Goal: Information Seeking & Learning: Learn about a topic

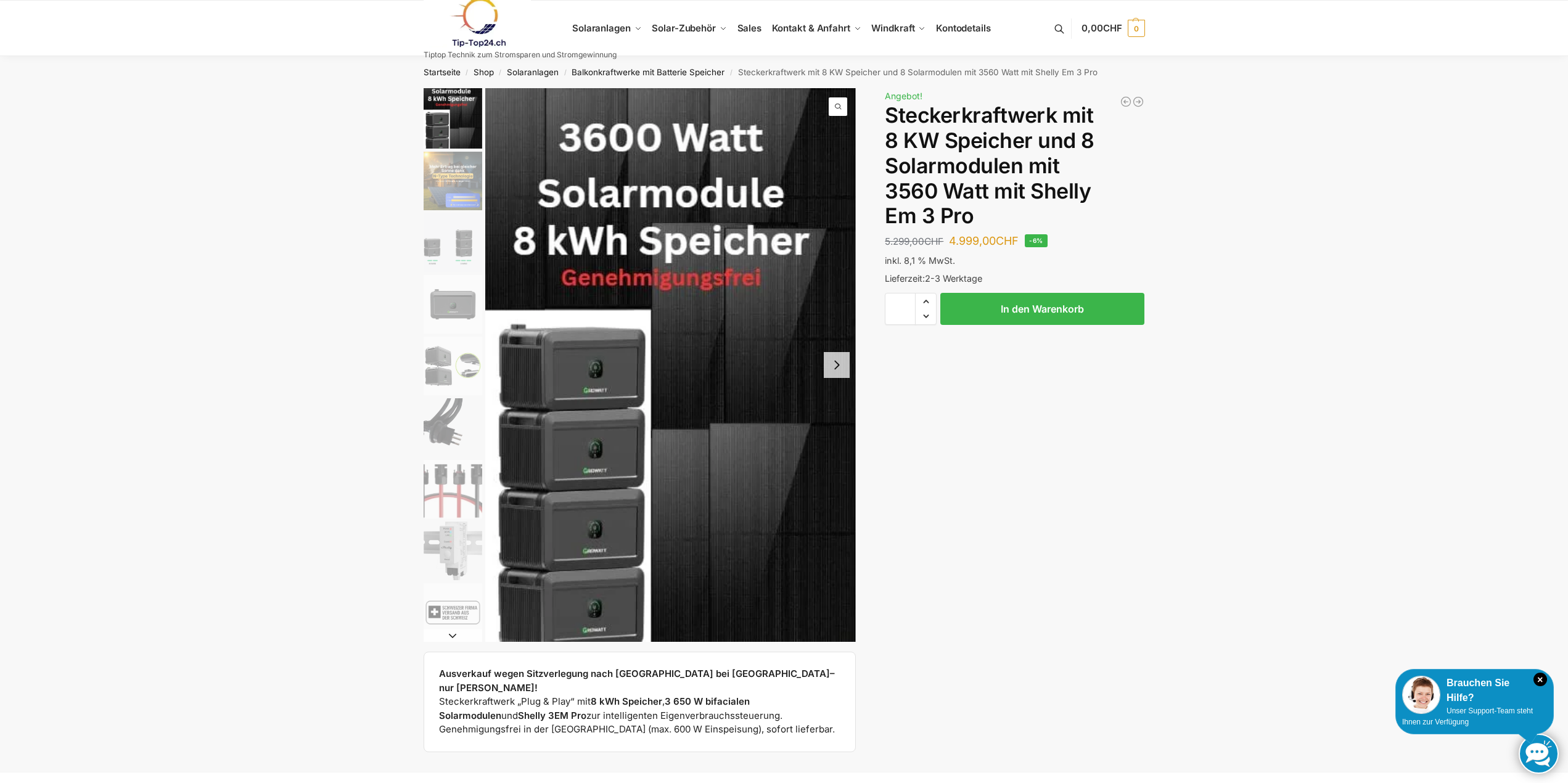
click at [851, 365] on img "1 / 9" at bounding box center [670, 365] width 371 height 554
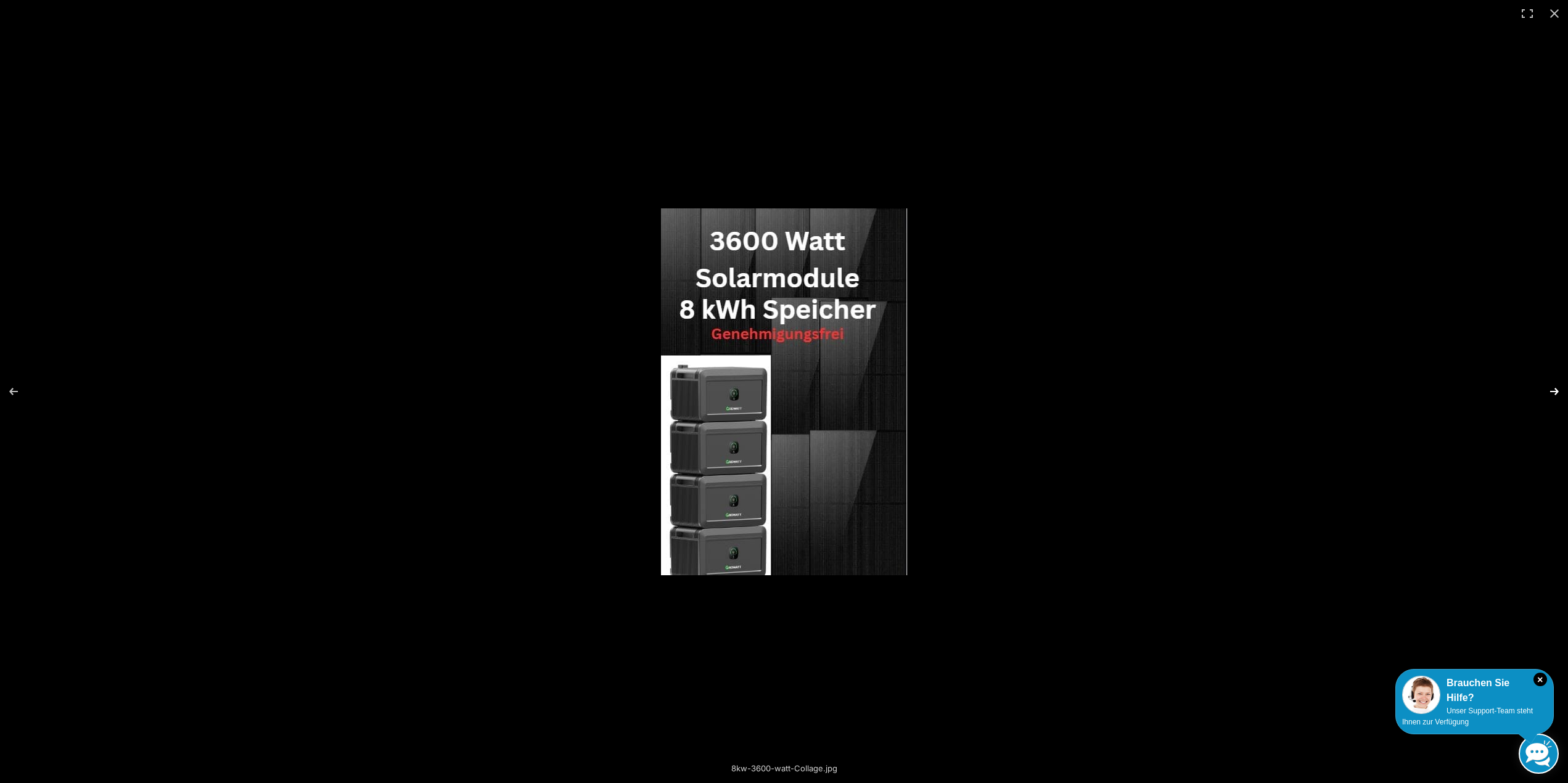
click at [1557, 389] on button "Next (arrow right)" at bounding box center [1546, 391] width 44 height 62
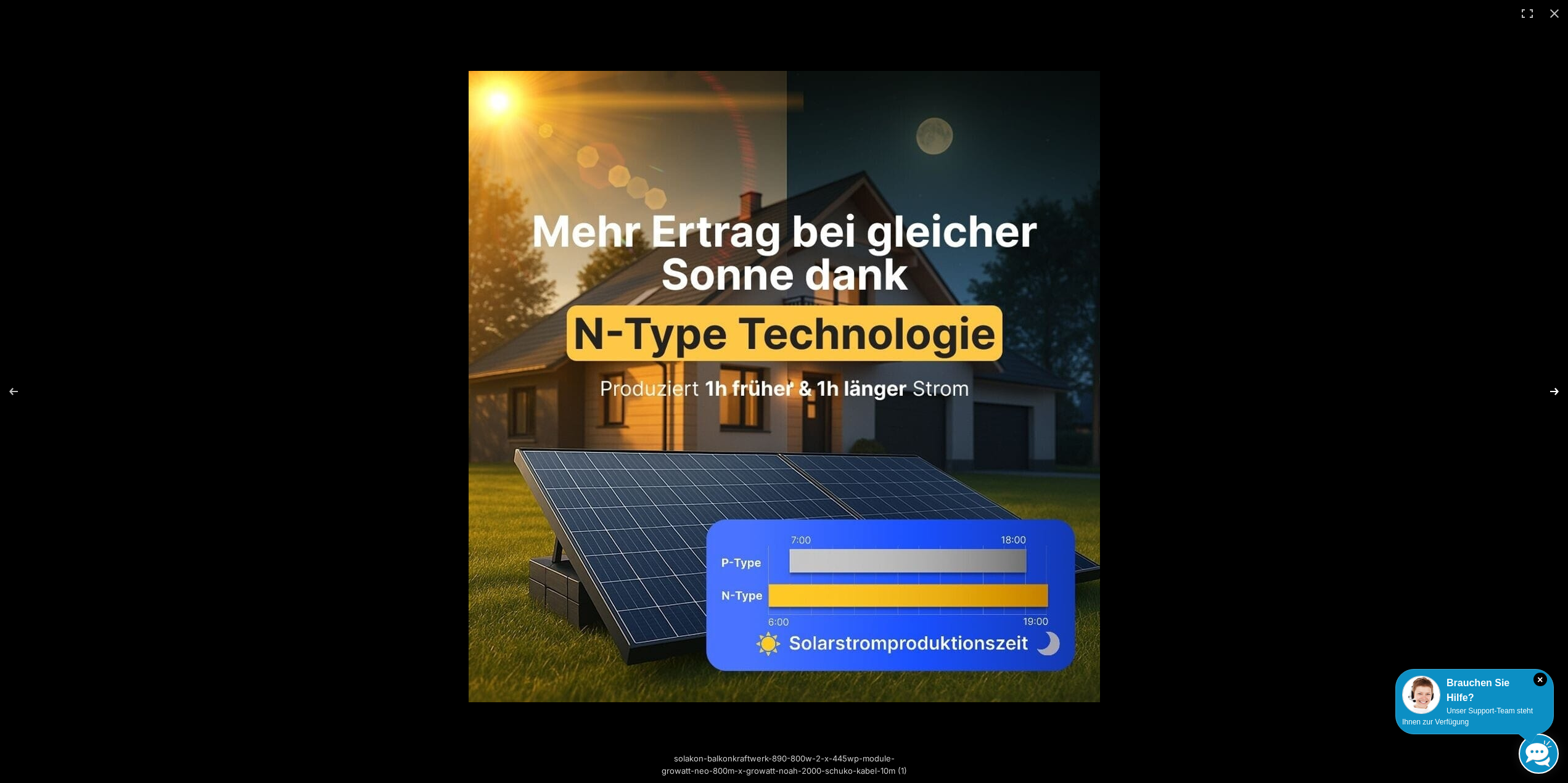
click at [1557, 389] on button "Next (arrow right)" at bounding box center [1546, 391] width 44 height 62
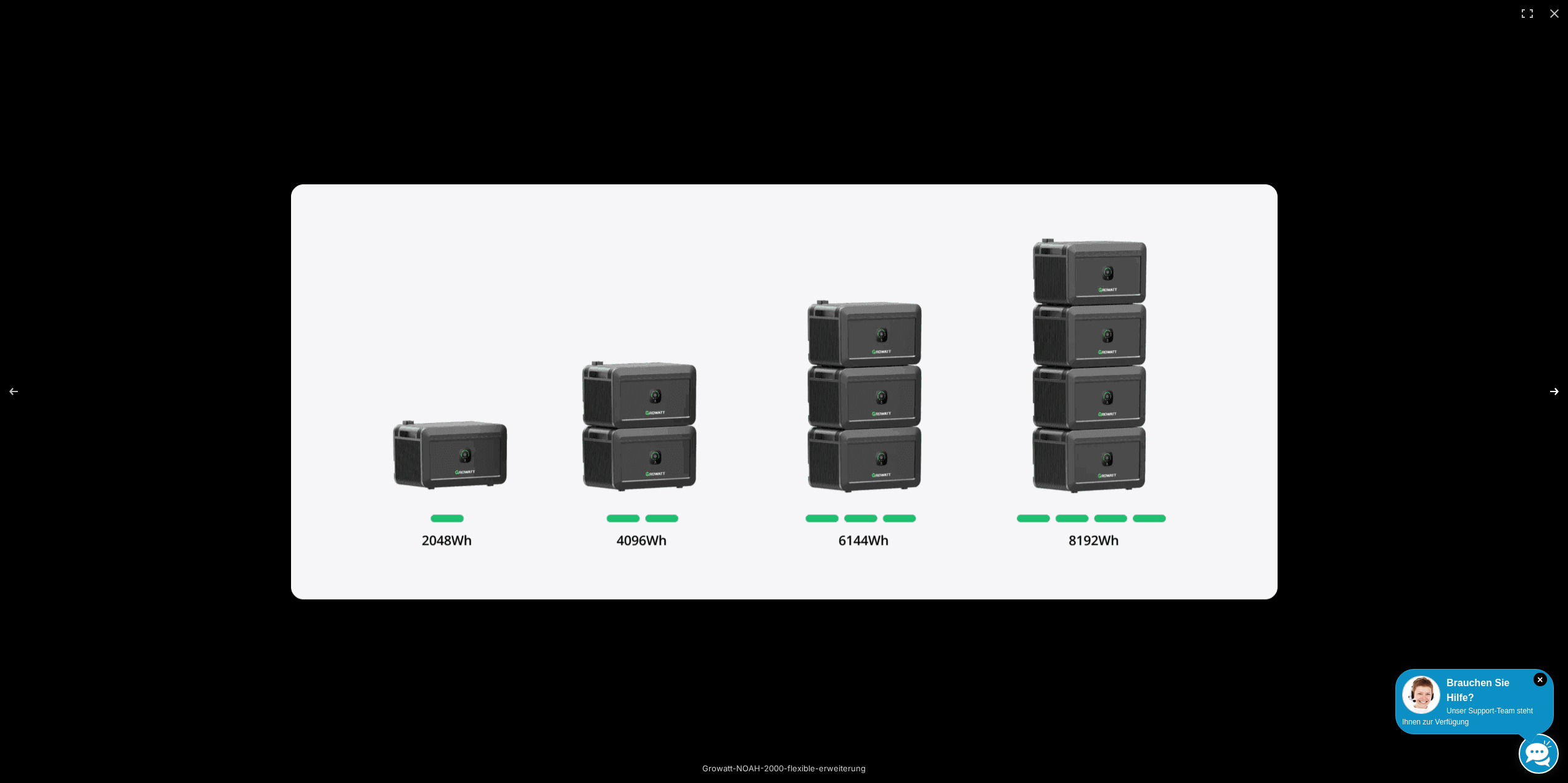
click at [1557, 389] on button "Next (arrow right)" at bounding box center [1546, 391] width 44 height 62
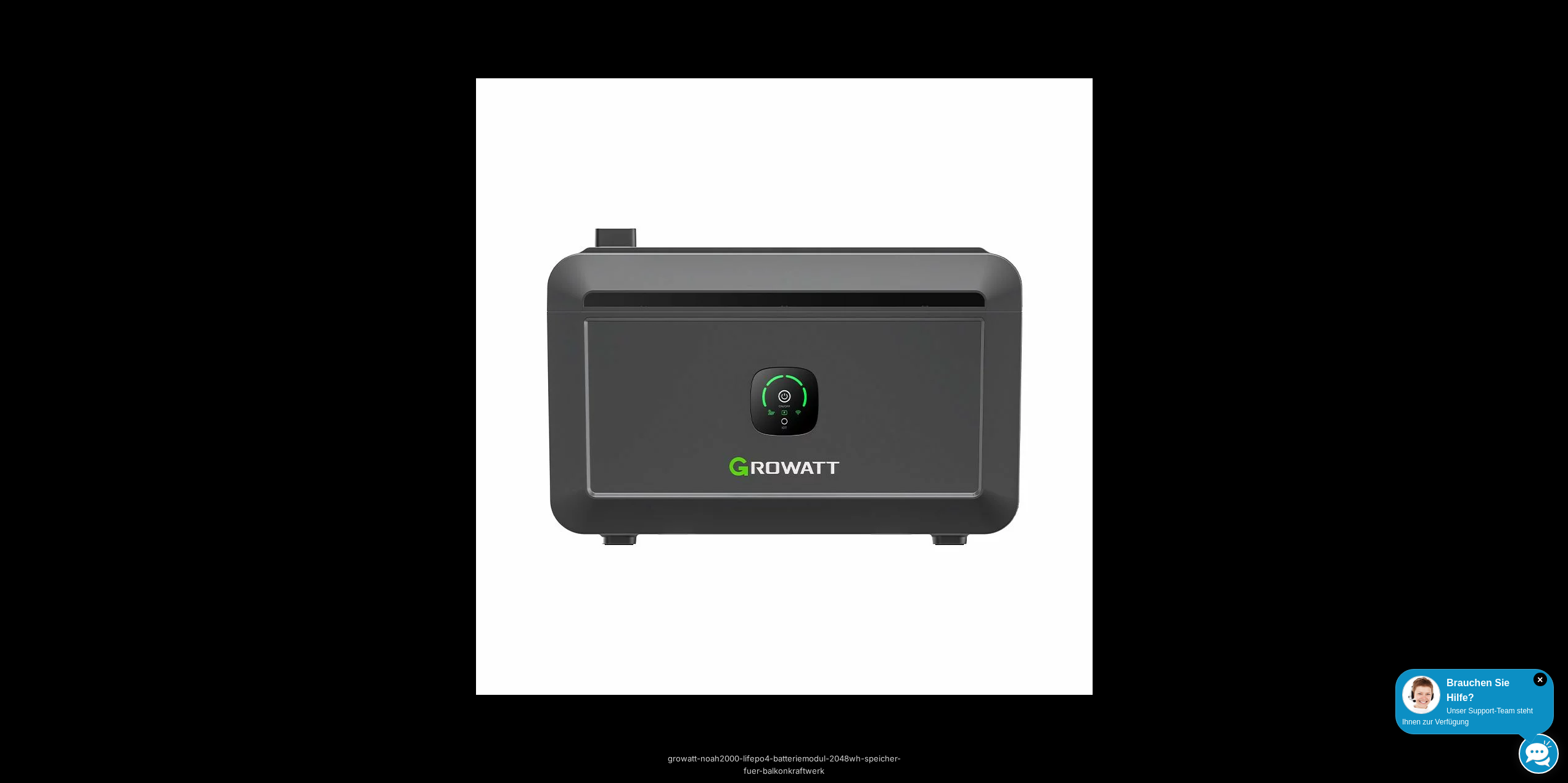
click at [1558, 389] on button "Next (arrow right)" at bounding box center [1546, 391] width 44 height 62
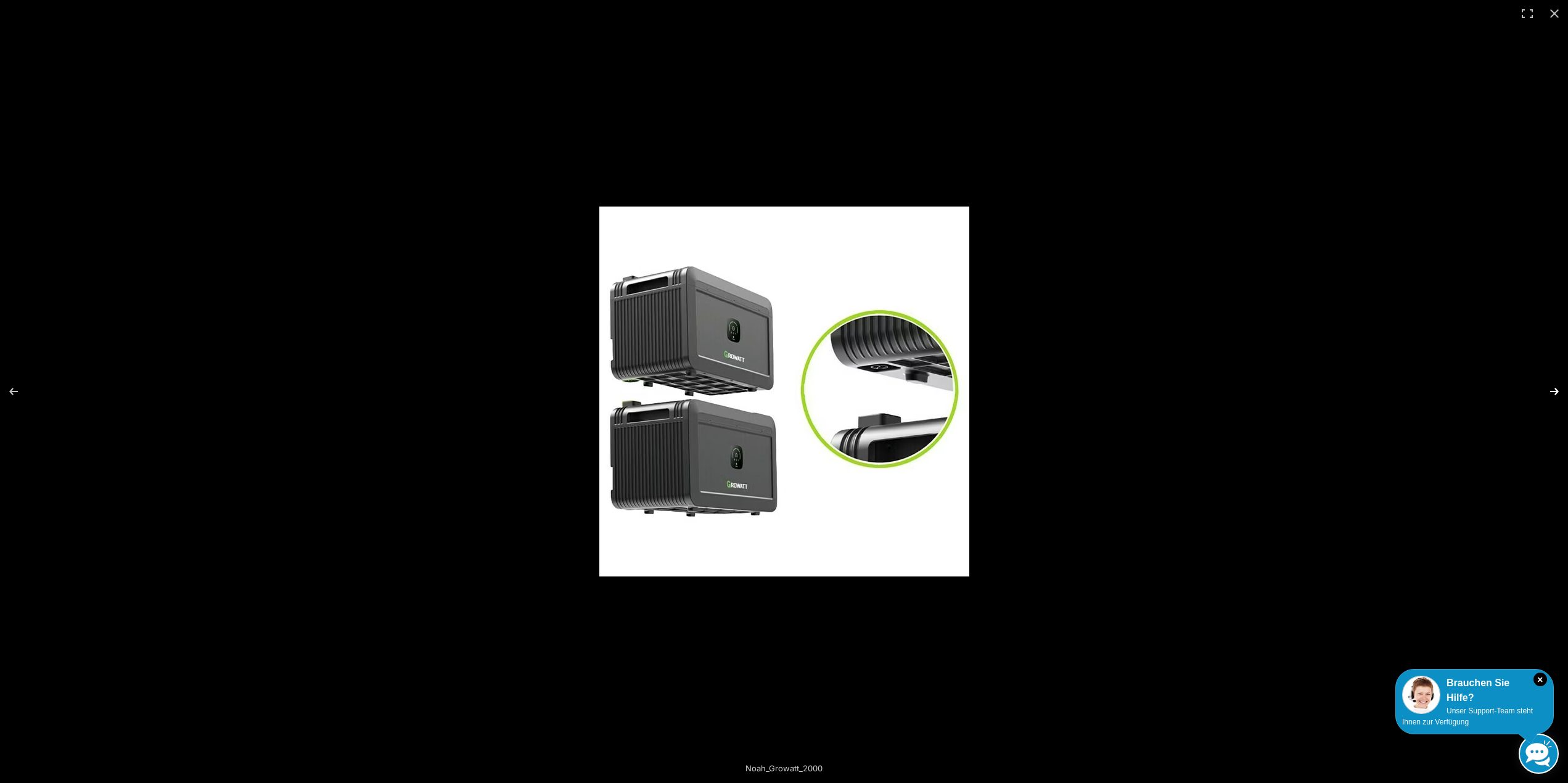
click at [1558, 390] on button "Next (arrow right)" at bounding box center [1546, 391] width 44 height 62
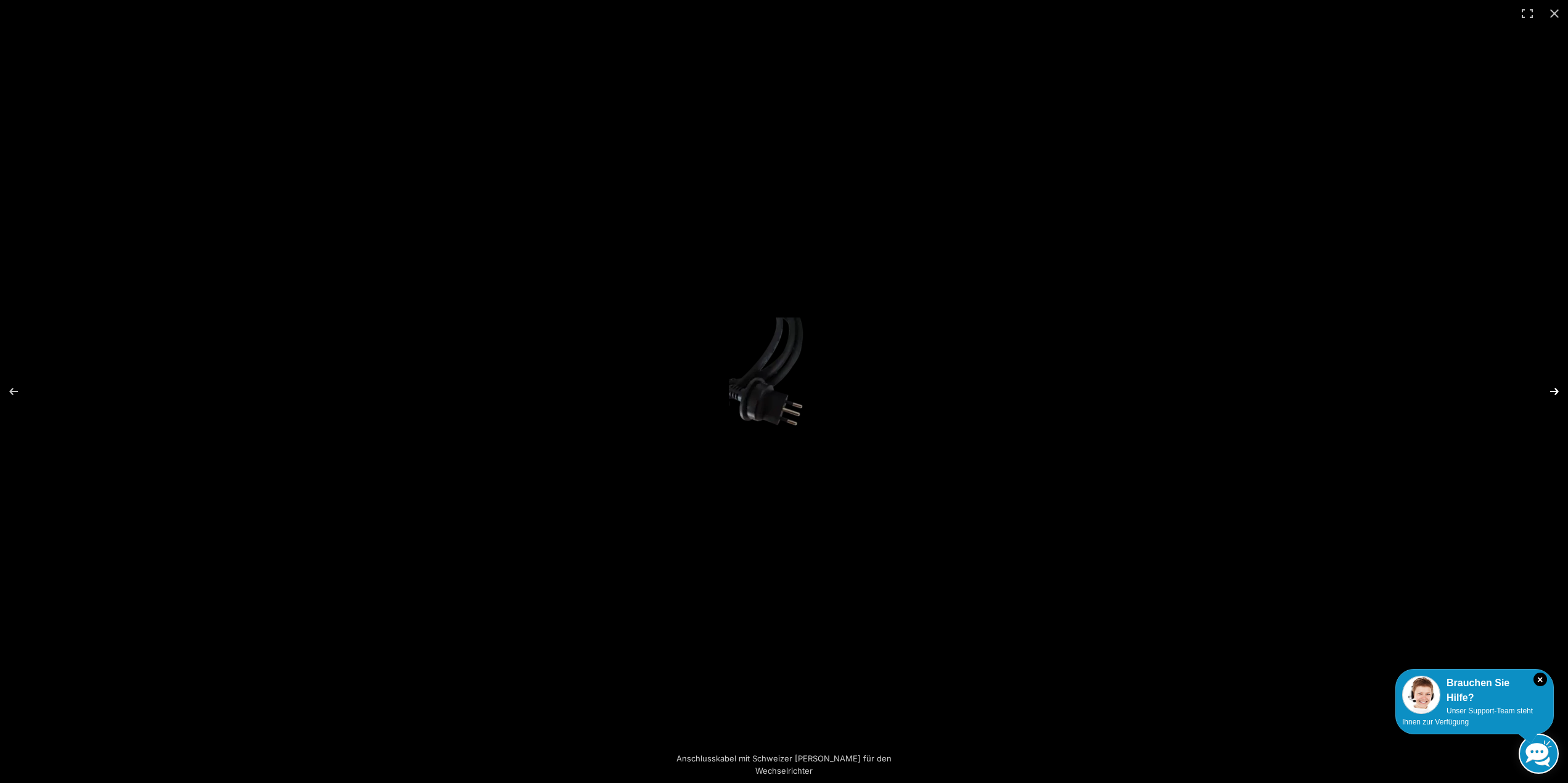
click at [1558, 390] on button "Next (arrow right)" at bounding box center [1546, 391] width 44 height 62
click at [1558, 391] on button "Next (arrow right)" at bounding box center [1546, 391] width 44 height 62
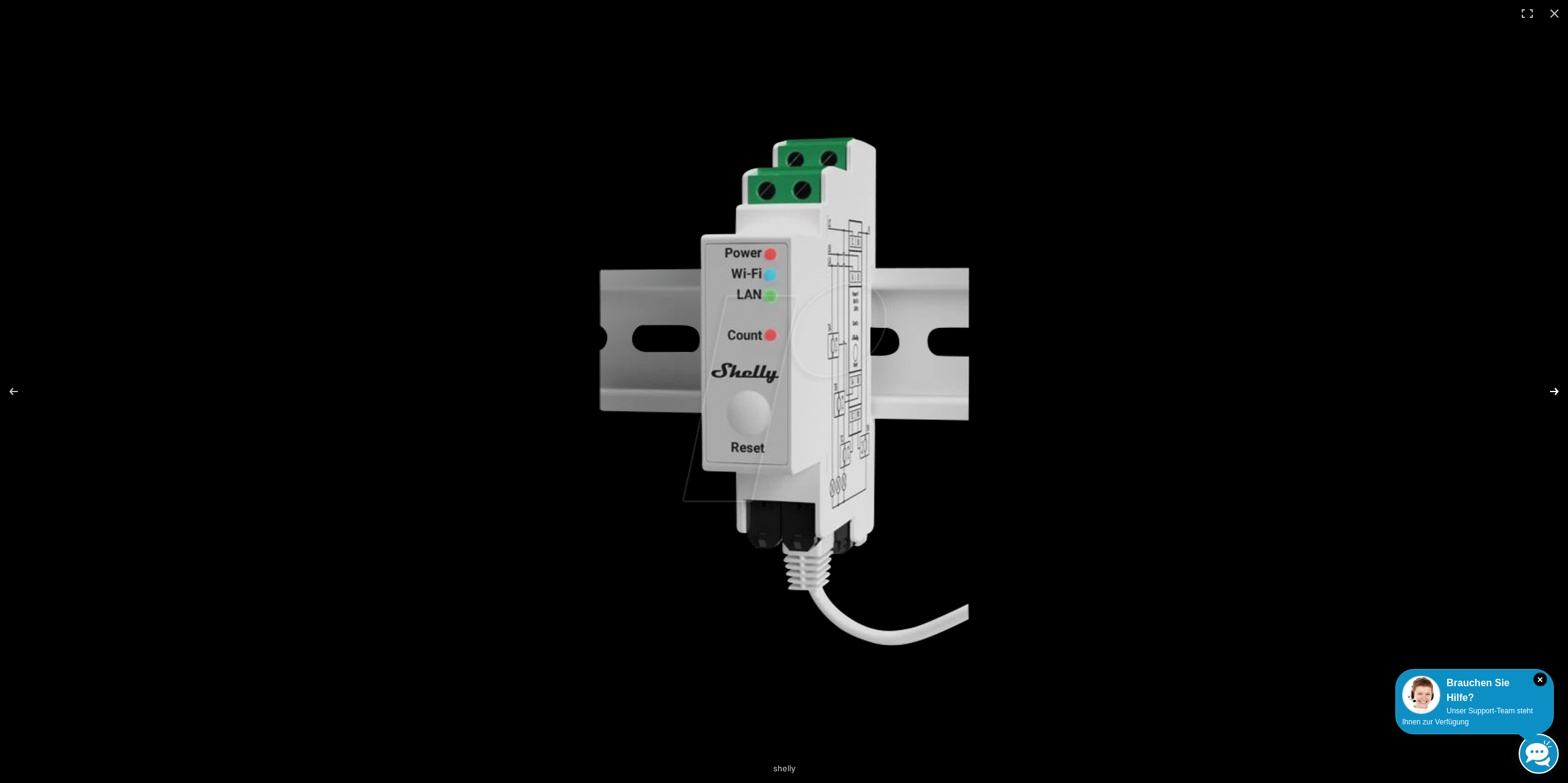
click at [1558, 391] on button "Next (arrow right)" at bounding box center [1546, 391] width 44 height 62
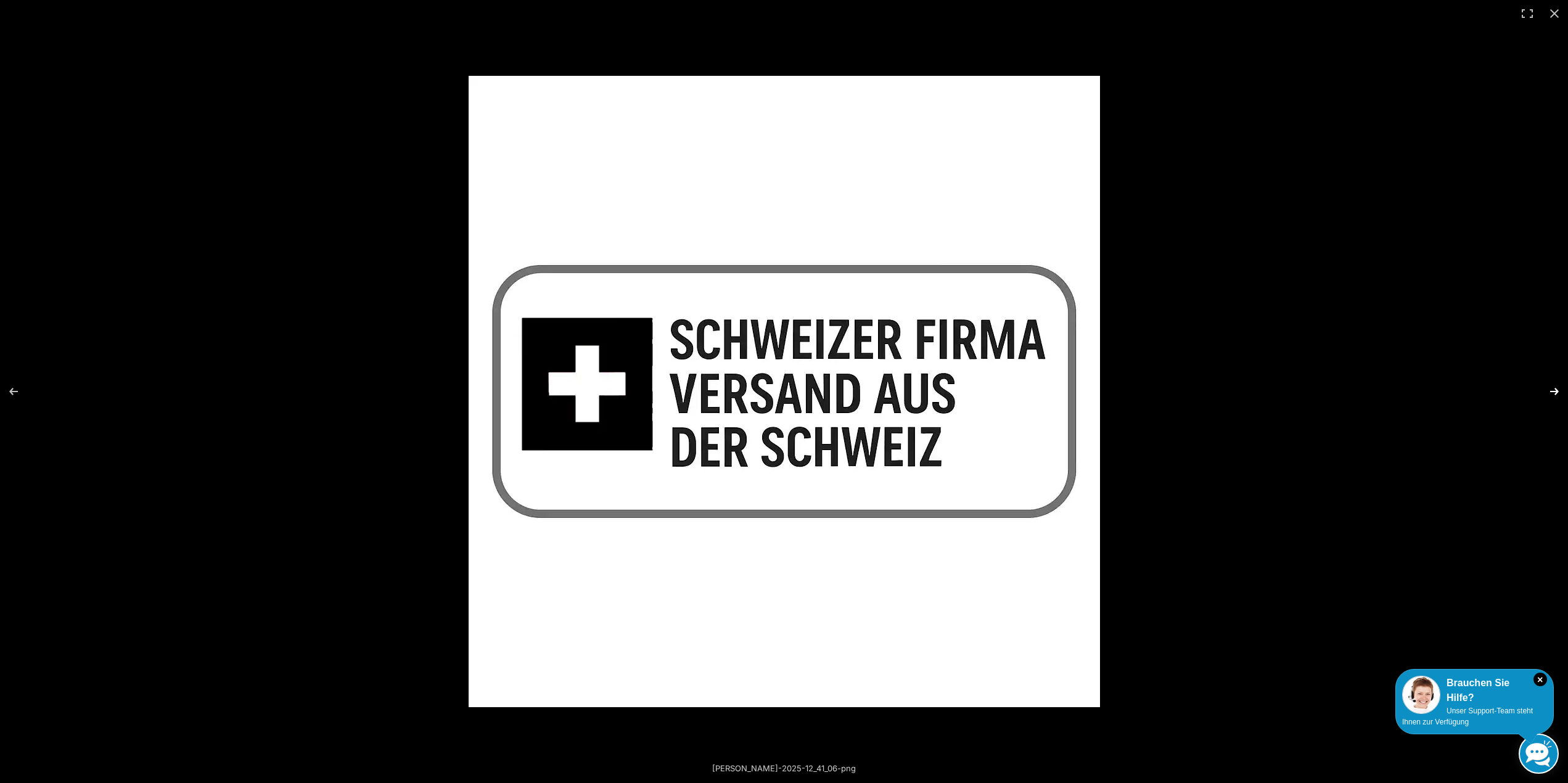
click at [1558, 391] on button "Next (arrow right)" at bounding box center [1546, 391] width 44 height 62
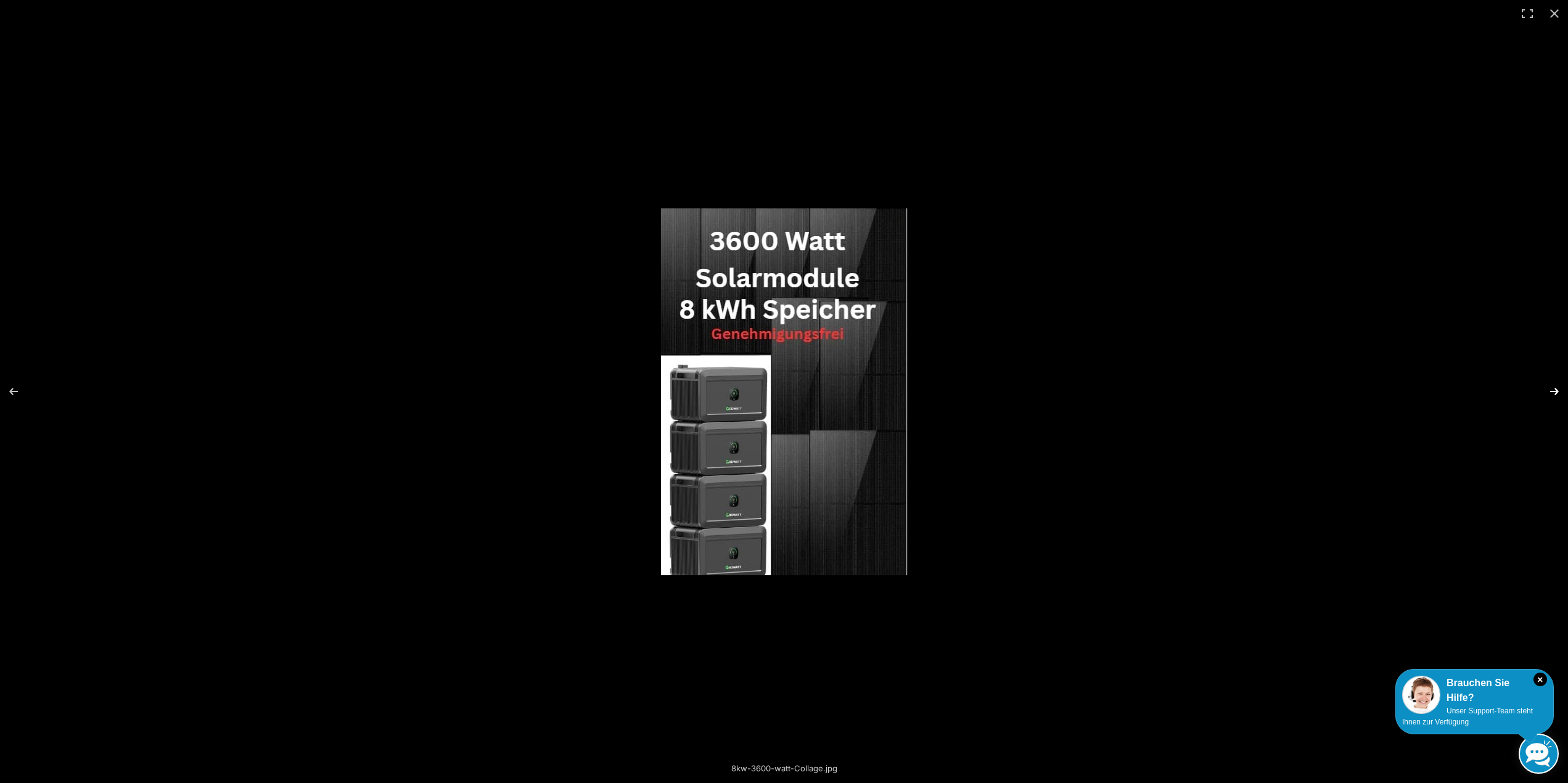
click at [1558, 391] on button "Next (arrow right)" at bounding box center [1546, 391] width 44 height 62
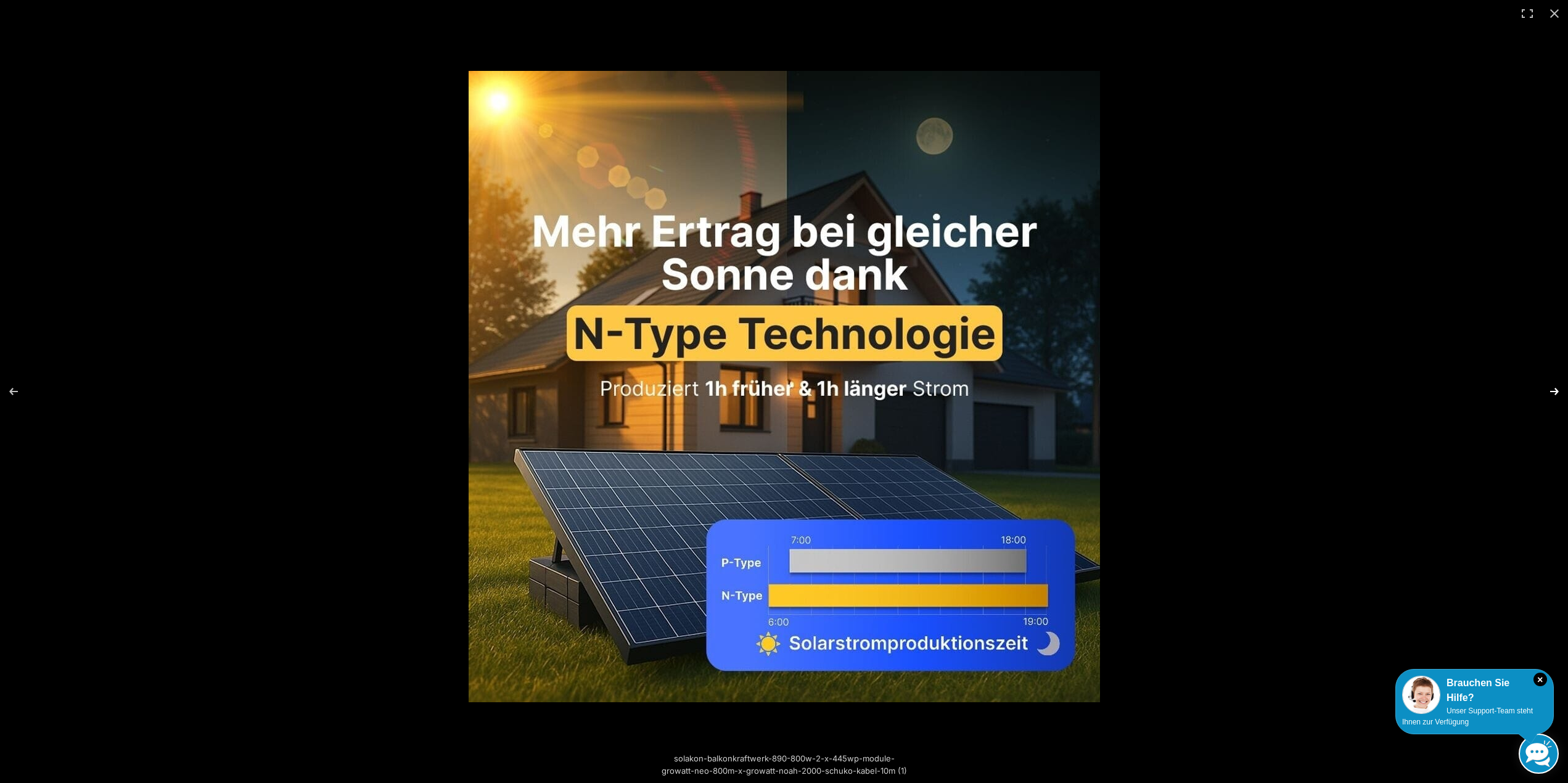
click at [1558, 391] on button "Next (arrow right)" at bounding box center [1546, 391] width 44 height 62
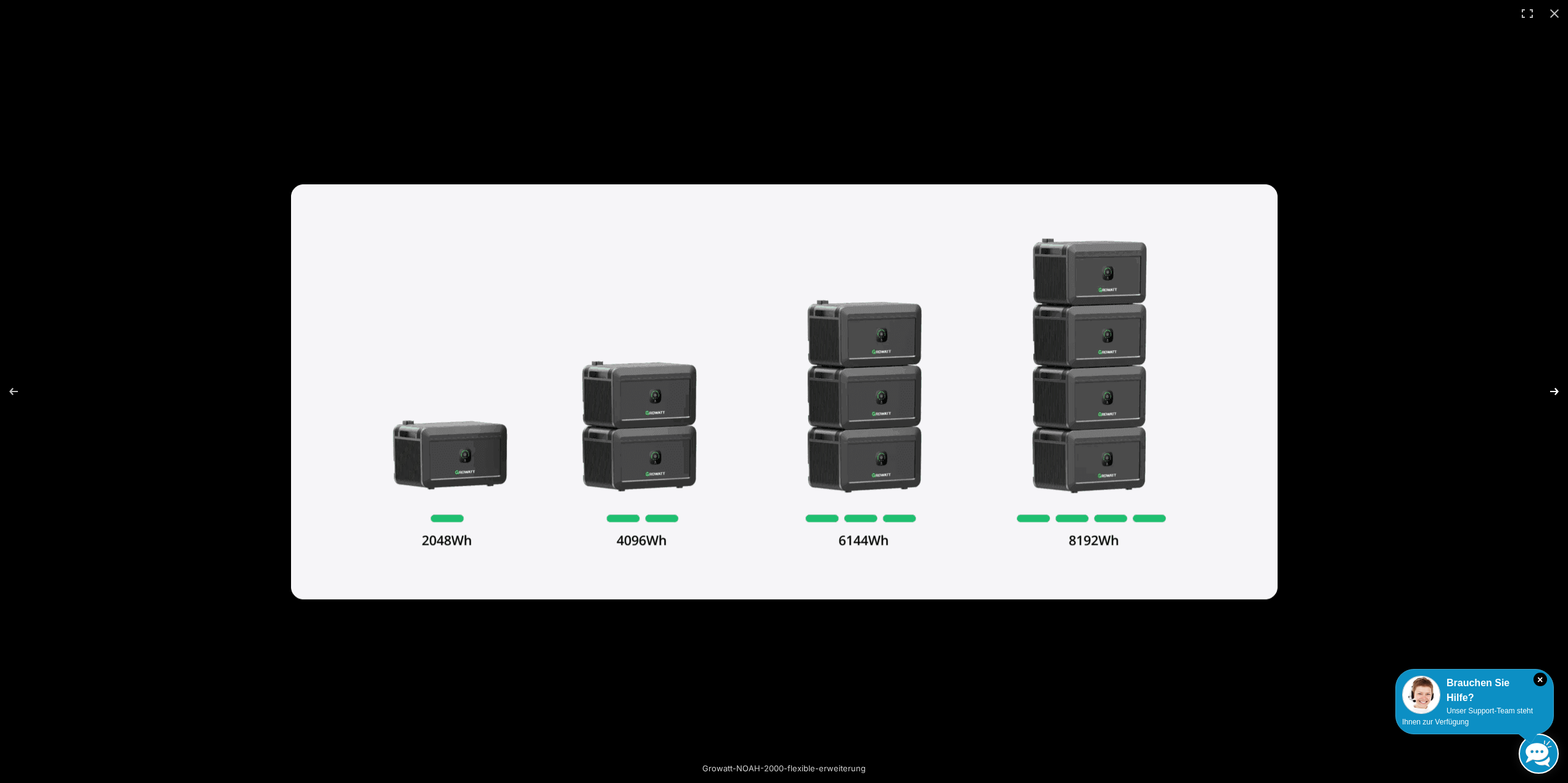
click at [1558, 392] on button "Next (arrow right)" at bounding box center [1546, 391] width 44 height 62
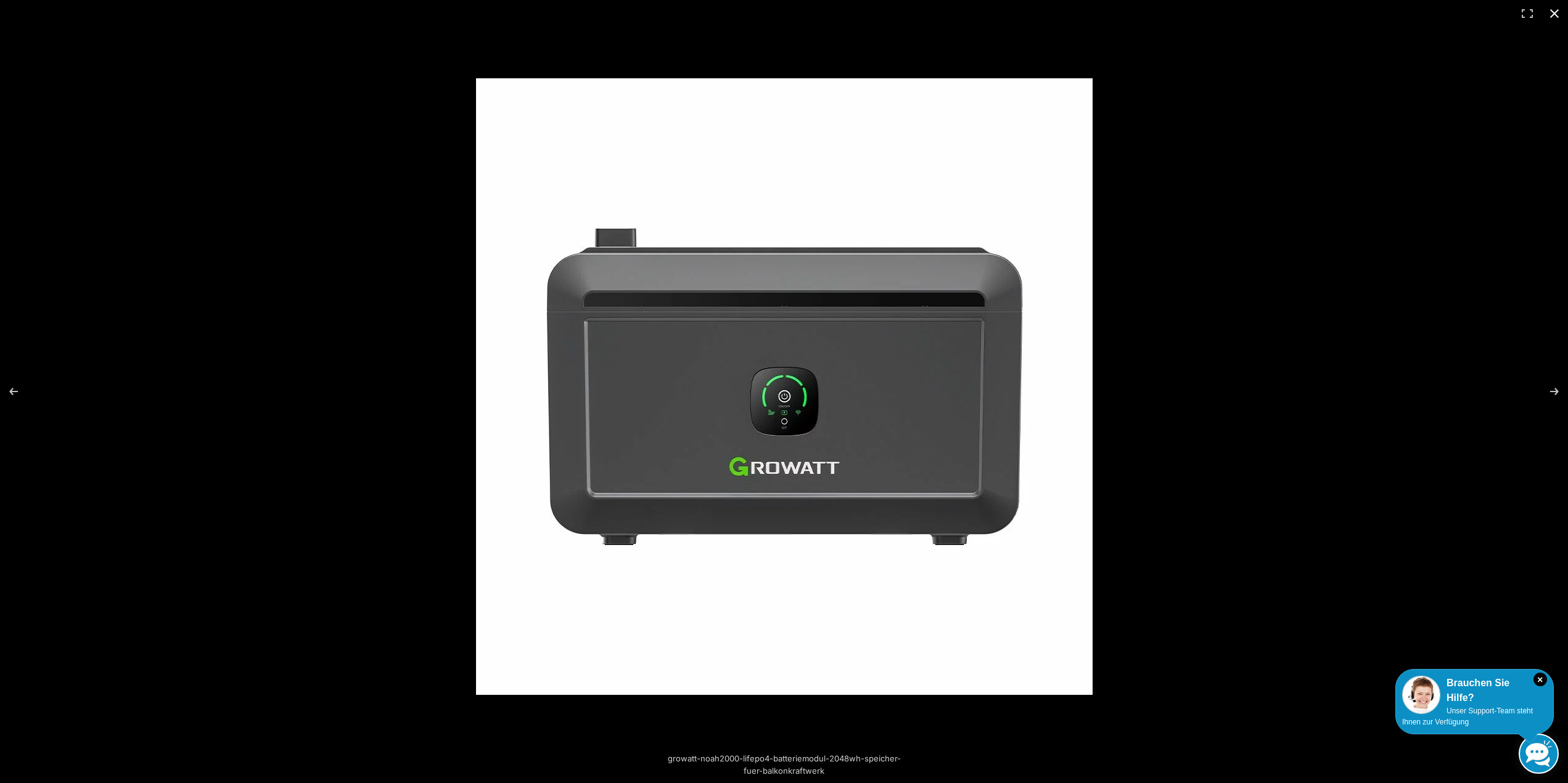
click at [1558, 13] on button "Close (Esc)" at bounding box center [1554, 13] width 27 height 27
